Goal: Task Accomplishment & Management: Use online tool/utility

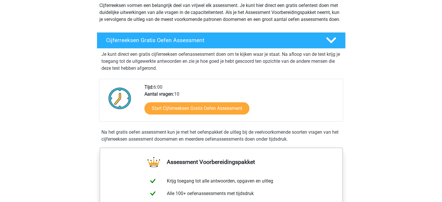
scroll to position [71, 0]
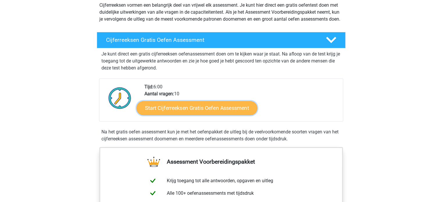
click at [224, 114] on link "Start Cijferreeksen Gratis Oefen Assessment" at bounding box center [197, 108] width 121 height 14
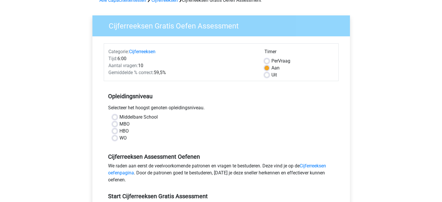
scroll to position [36, 0]
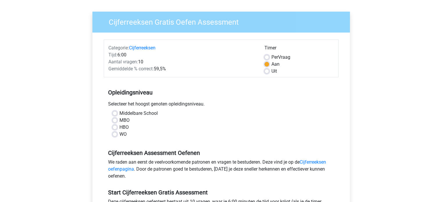
click at [119, 126] on label "HBO" at bounding box center [123, 127] width 9 height 7
click at [114, 126] on input "HBO" at bounding box center [114, 127] width 5 height 6
radio input "true"
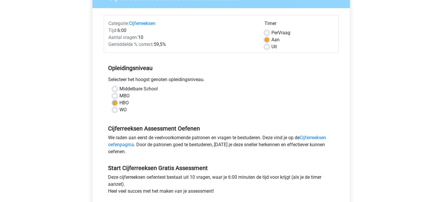
scroll to position [61, 0]
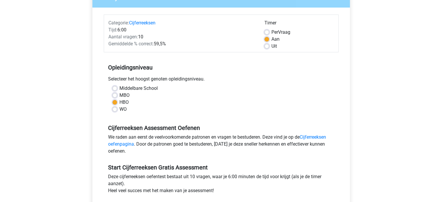
click at [119, 109] on label "WO" at bounding box center [122, 109] width 7 height 7
click at [114, 109] on input "WO" at bounding box center [114, 109] width 5 height 6
radio input "true"
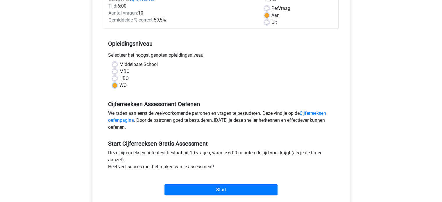
scroll to position [85, 0]
click at [119, 79] on label "HBO" at bounding box center [123, 78] width 9 height 7
click at [115, 79] on input "HBO" at bounding box center [114, 78] width 5 height 6
radio input "true"
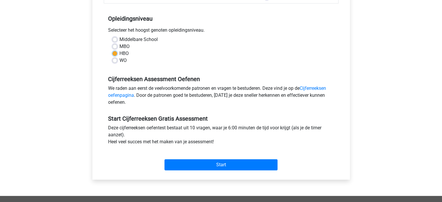
scroll to position [110, 0]
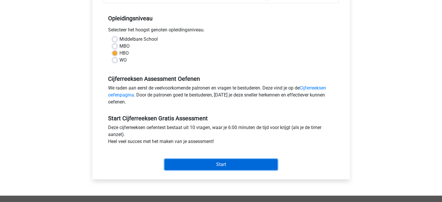
click at [216, 162] on input "Start" at bounding box center [220, 164] width 113 height 11
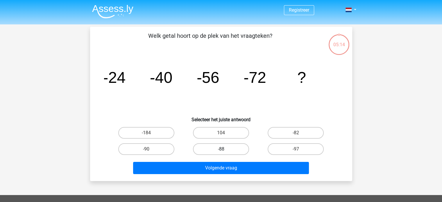
click at [219, 148] on label "-88" at bounding box center [221, 149] width 56 height 12
click at [221, 149] on input "-88" at bounding box center [223, 151] width 4 height 4
radio input "true"
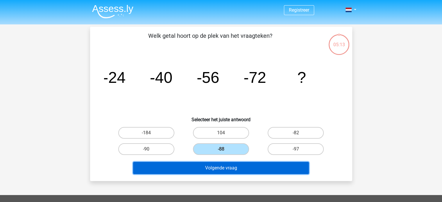
click at [232, 171] on button "Volgende vraag" at bounding box center [221, 168] width 176 height 12
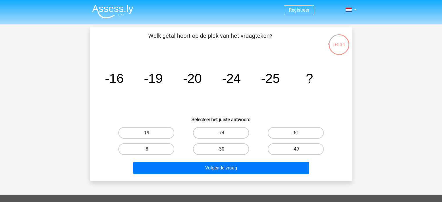
click at [232, 148] on label "-30" at bounding box center [221, 149] width 56 height 12
click at [225, 149] on input "-30" at bounding box center [223, 151] width 4 height 4
radio input "true"
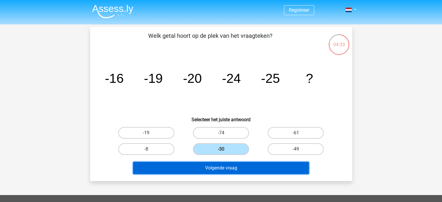
click at [244, 168] on button "Volgende vraag" at bounding box center [221, 168] width 176 height 12
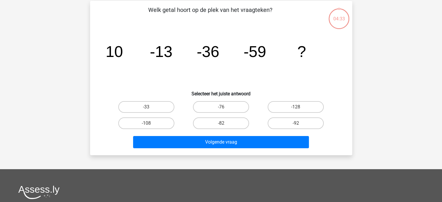
scroll to position [27, 0]
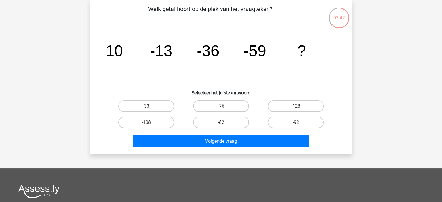
click at [237, 121] on label "-82" at bounding box center [221, 122] width 56 height 12
click at [225, 122] on input "-82" at bounding box center [223, 124] width 4 height 4
radio input "true"
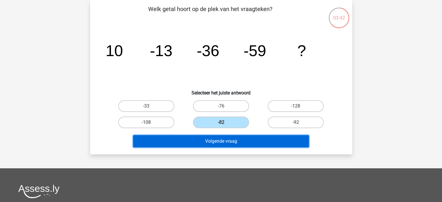
click at [247, 139] on button "Volgende vraag" at bounding box center [221, 141] width 176 height 12
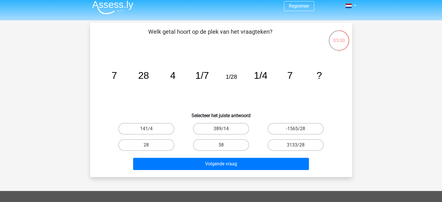
scroll to position [6, 0]
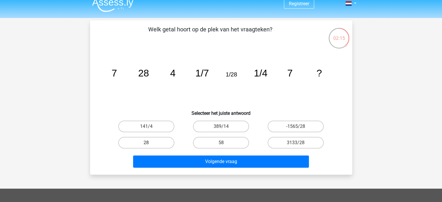
click at [159, 144] on label "28" at bounding box center [146, 143] width 56 height 12
click at [150, 144] on input "28" at bounding box center [148, 145] width 4 height 4
radio input "true"
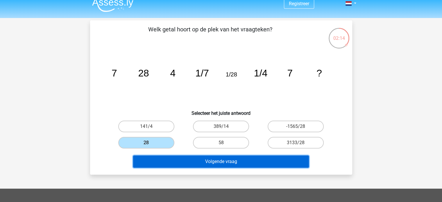
click at [232, 164] on button "Volgende vraag" at bounding box center [221, 161] width 176 height 12
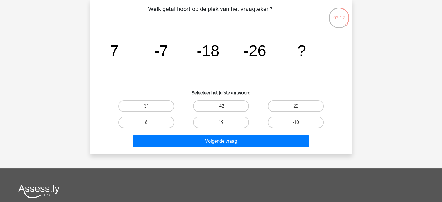
scroll to position [0, 0]
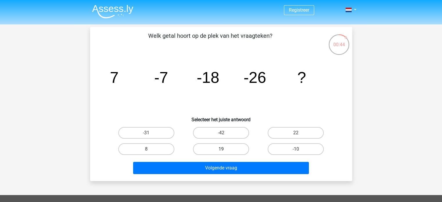
click at [226, 147] on label "19" at bounding box center [221, 149] width 56 height 12
click at [225, 149] on input "19" at bounding box center [223, 151] width 4 height 4
radio input "true"
click at [245, 160] on div "Volgende vraag" at bounding box center [220, 166] width 243 height 19
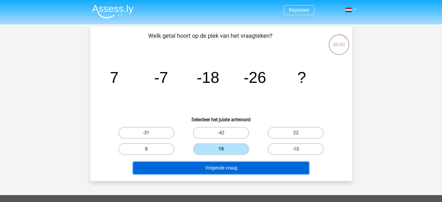
click at [248, 162] on button "Volgende vraag" at bounding box center [221, 168] width 176 height 12
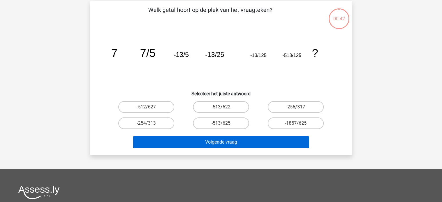
scroll to position [27, 0]
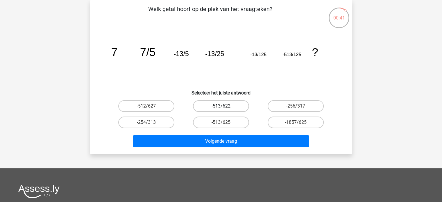
click at [220, 108] on label "-513/622" at bounding box center [221, 106] width 56 height 12
click at [221, 108] on input "-513/622" at bounding box center [223, 108] width 4 height 4
radio input "true"
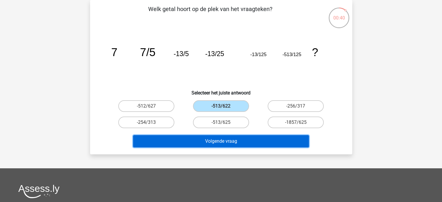
click at [239, 141] on button "Volgende vraag" at bounding box center [221, 141] width 176 height 12
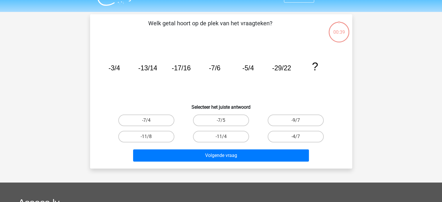
scroll to position [12, 0]
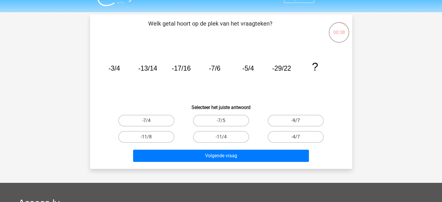
click at [294, 115] on label "-9/7" at bounding box center [296, 121] width 56 height 12
click at [296, 121] on input "-9/7" at bounding box center [298, 123] width 4 height 4
radio input "true"
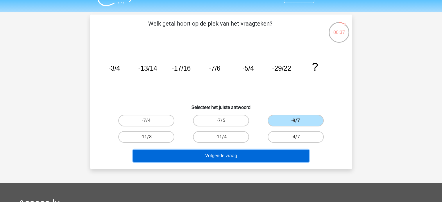
click at [267, 153] on button "Volgende vraag" at bounding box center [221, 156] width 176 height 12
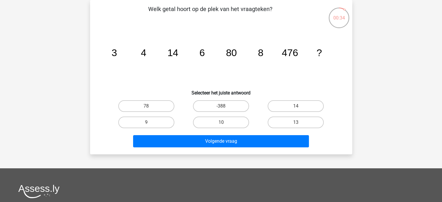
scroll to position [0, 0]
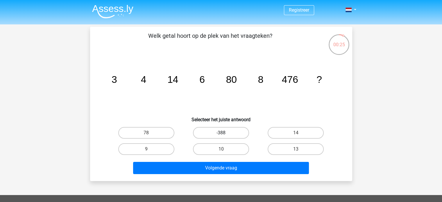
click at [228, 131] on label "-388" at bounding box center [221, 133] width 56 height 12
click at [225, 133] on input "-388" at bounding box center [223, 135] width 4 height 4
radio input "true"
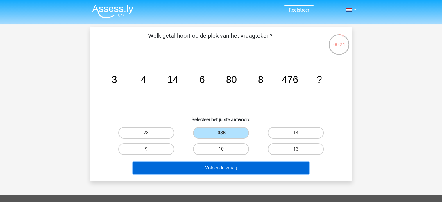
click at [245, 168] on button "Volgende vraag" at bounding box center [221, 168] width 176 height 12
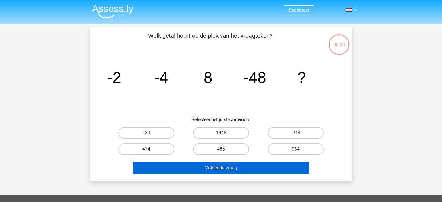
scroll to position [27, 0]
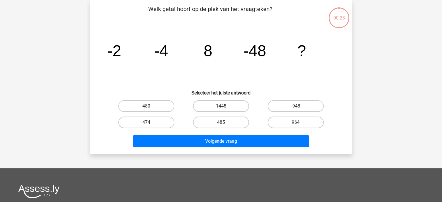
click at [229, 147] on div "Volgende vraag" at bounding box center [221, 142] width 224 height 15
click at [222, 123] on input "485" at bounding box center [223, 124] width 4 height 4
radio input "true"
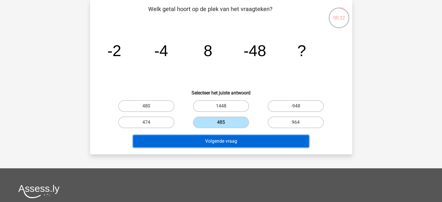
click at [230, 138] on button "Volgende vraag" at bounding box center [221, 141] width 176 height 12
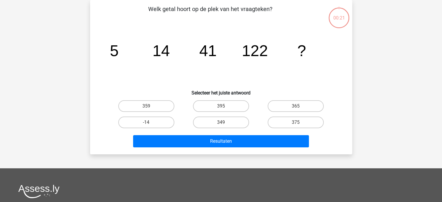
click at [225, 114] on div "349" at bounding box center [221, 122] width 75 height 16
click at [226, 118] on label "349" at bounding box center [221, 122] width 56 height 12
click at [225, 122] on input "349" at bounding box center [223, 124] width 4 height 4
radio input "true"
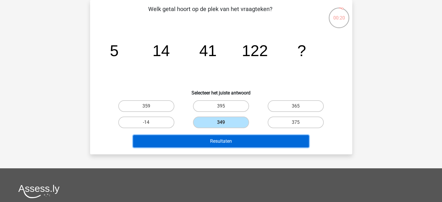
click at [239, 139] on button "Resultaten" at bounding box center [221, 141] width 176 height 12
